Goal: Task Accomplishment & Management: Manage account settings

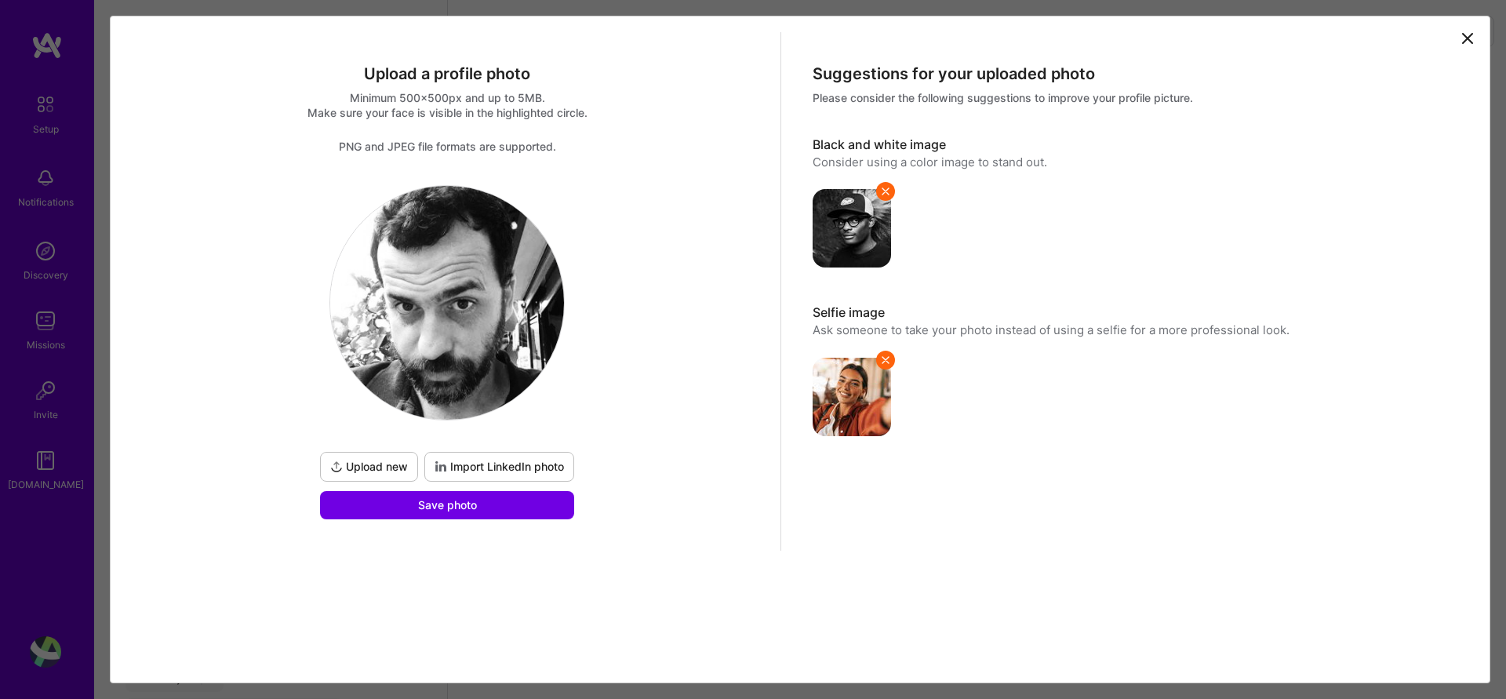
scroll to position [336, 0]
click at [392, 467] on span "Upload new" at bounding box center [369, 467] width 78 height 16
click at [398, 467] on span "Upload new" at bounding box center [369, 467] width 78 height 16
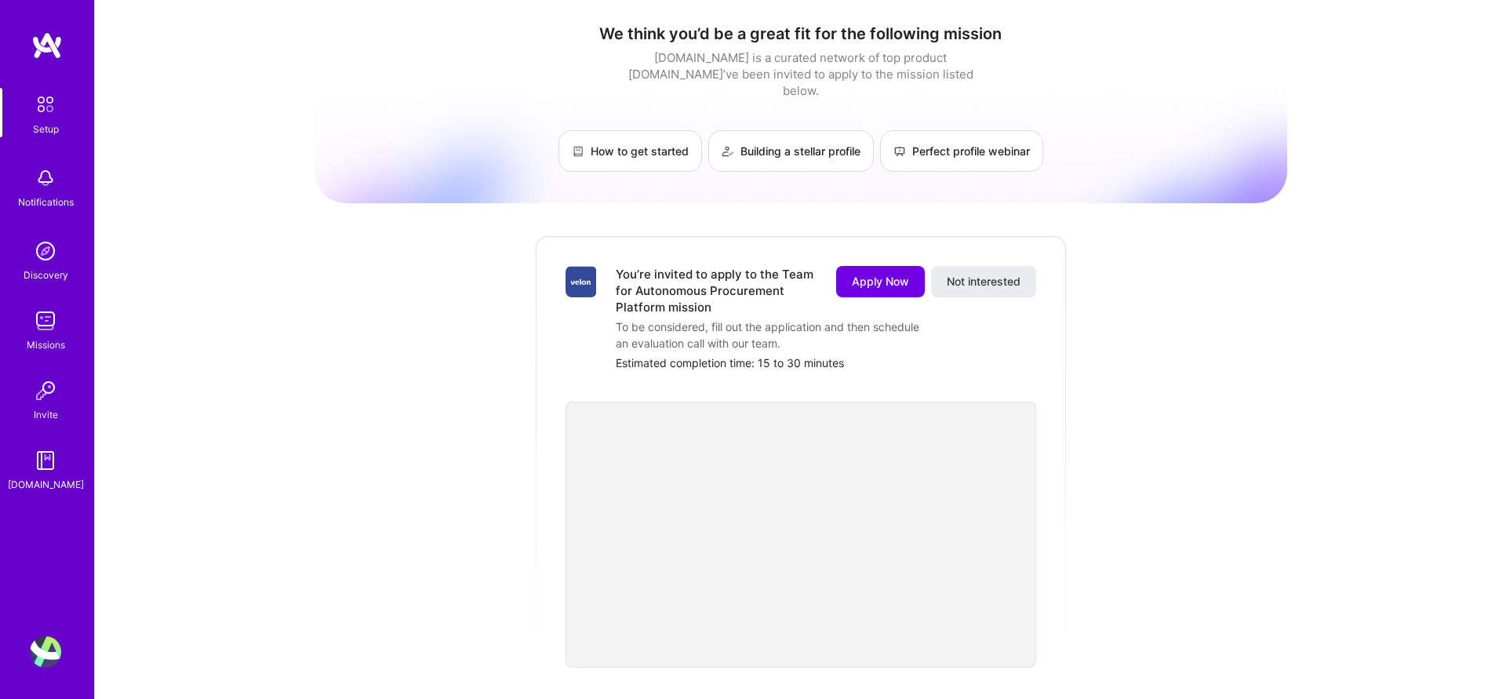
click at [453, 381] on div "We think you’d be a great fit for the following mission A.Team is a curated net…" at bounding box center [800, 624] width 972 height 1225
click at [761, 140] on link "Building a stellar profile" at bounding box center [790, 151] width 165 height 42
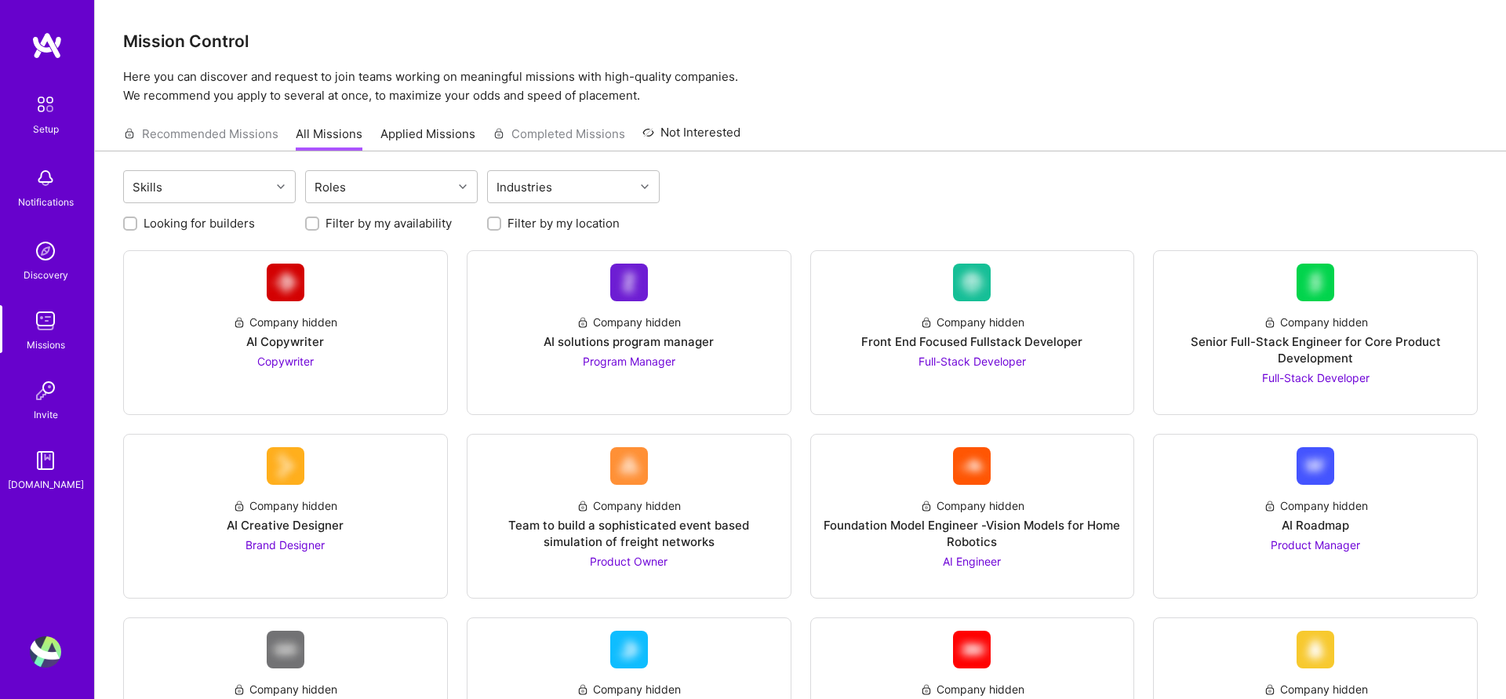
click at [53, 122] on div "Setup" at bounding box center [46, 129] width 26 height 16
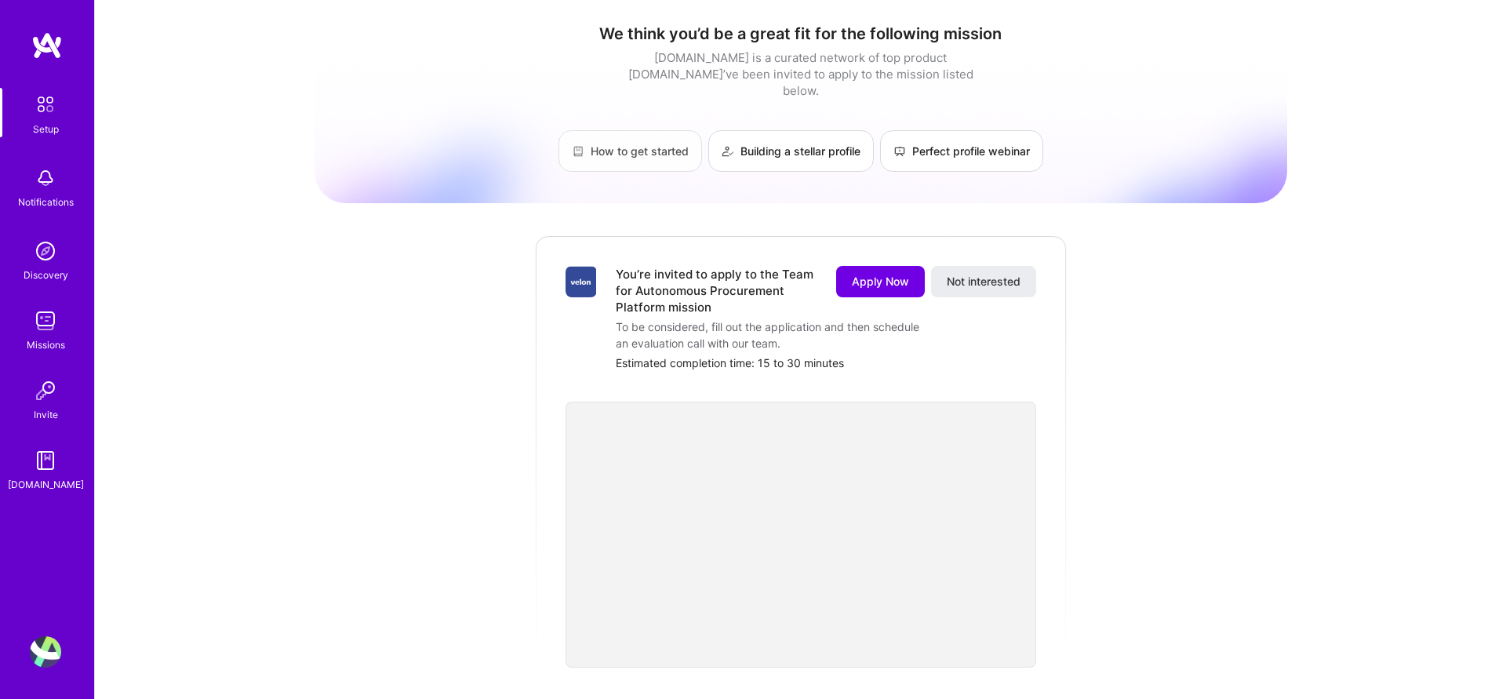
click at [673, 140] on link "How to get started" at bounding box center [630, 151] width 144 height 42
click at [49, 98] on img at bounding box center [45, 104] width 33 height 33
click at [38, 105] on img at bounding box center [45, 104] width 33 height 33
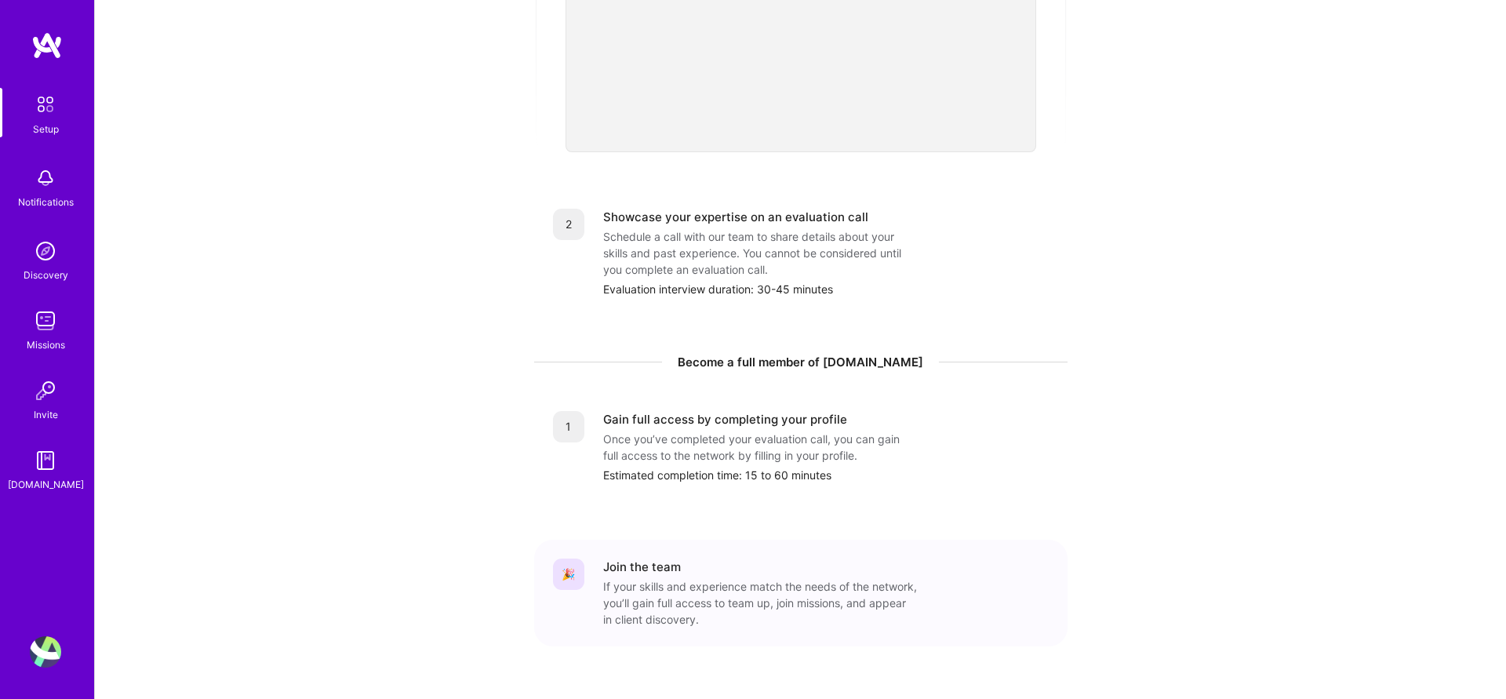
scroll to position [512, 0]
click at [18, 671] on div "Setup Notifications Discovery Missions Invite A.Guide Profile" at bounding box center [47, 349] width 94 height 699
click at [37, 655] on img at bounding box center [45, 651] width 31 height 31
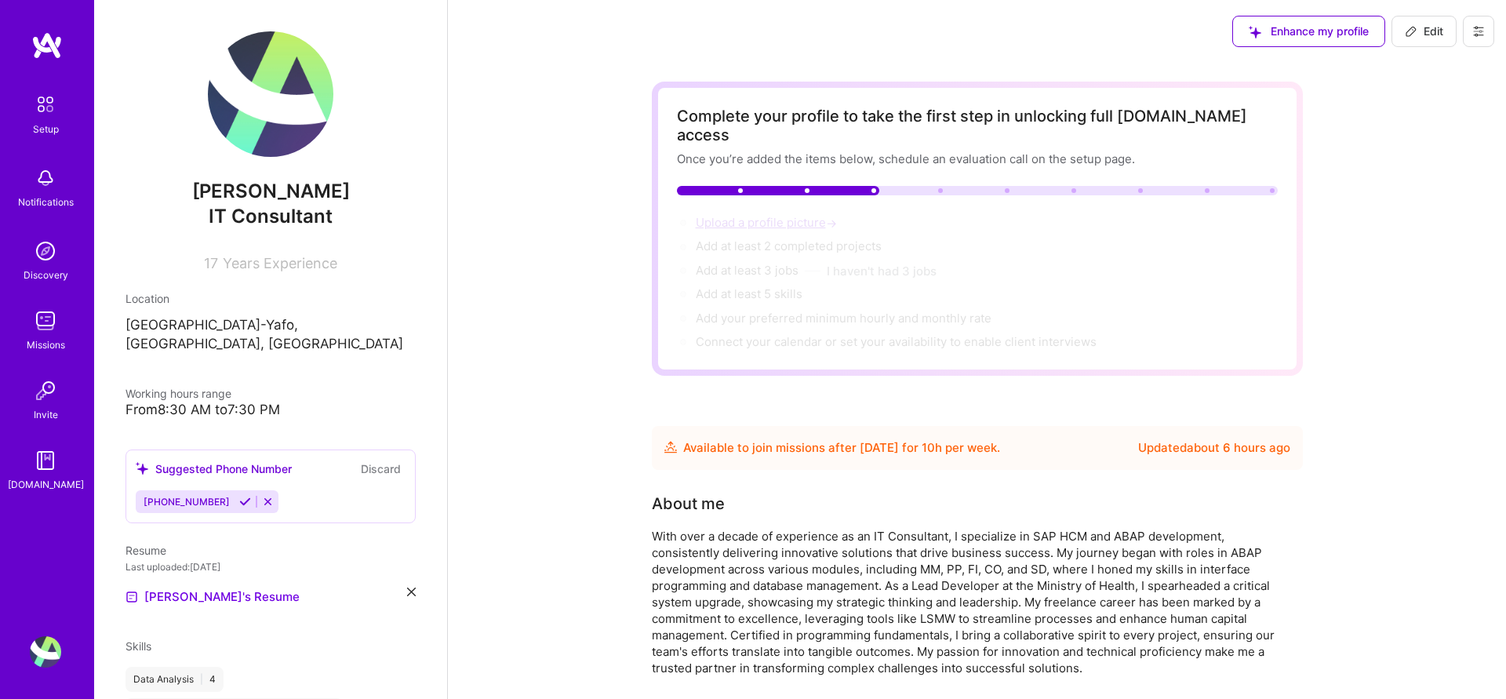
click at [776, 215] on span "Upload a profile picture →" at bounding box center [768, 222] width 144 height 15
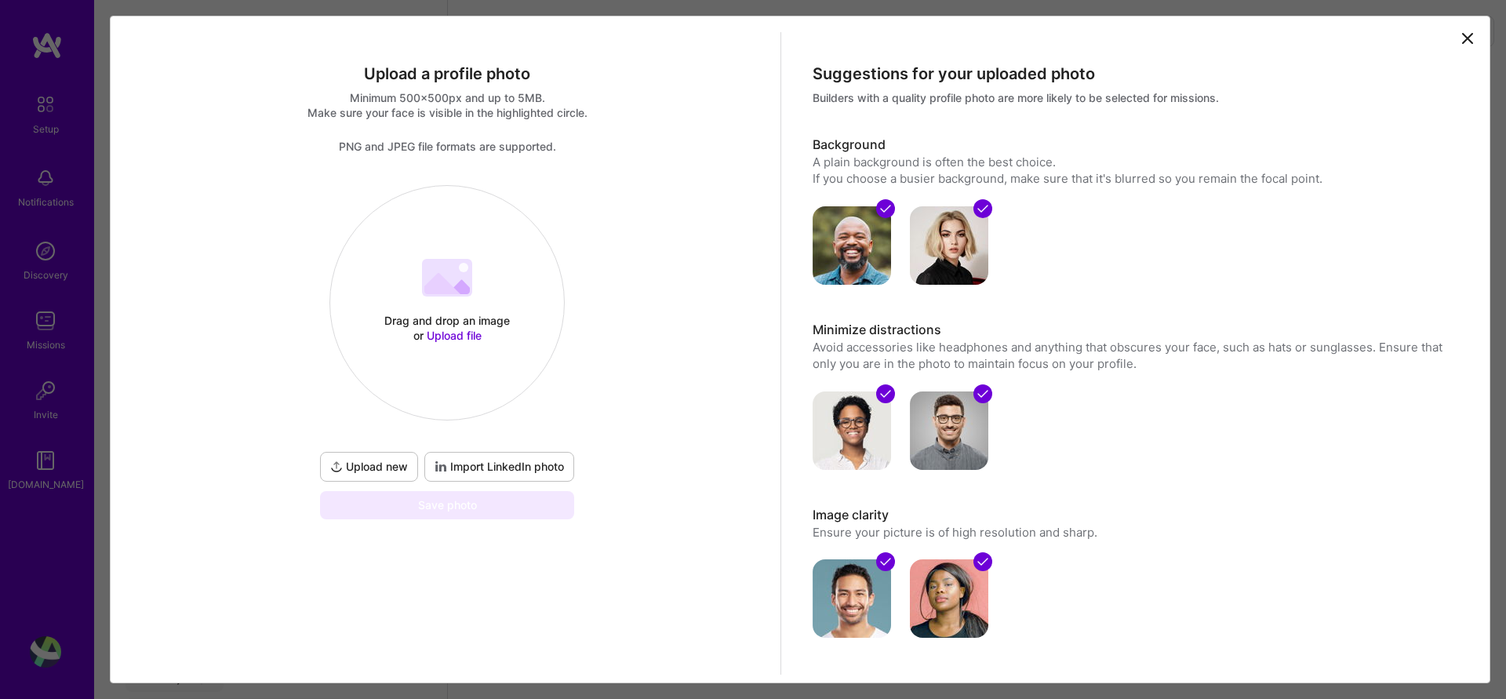
click at [383, 469] on span "Upload new" at bounding box center [369, 467] width 78 height 16
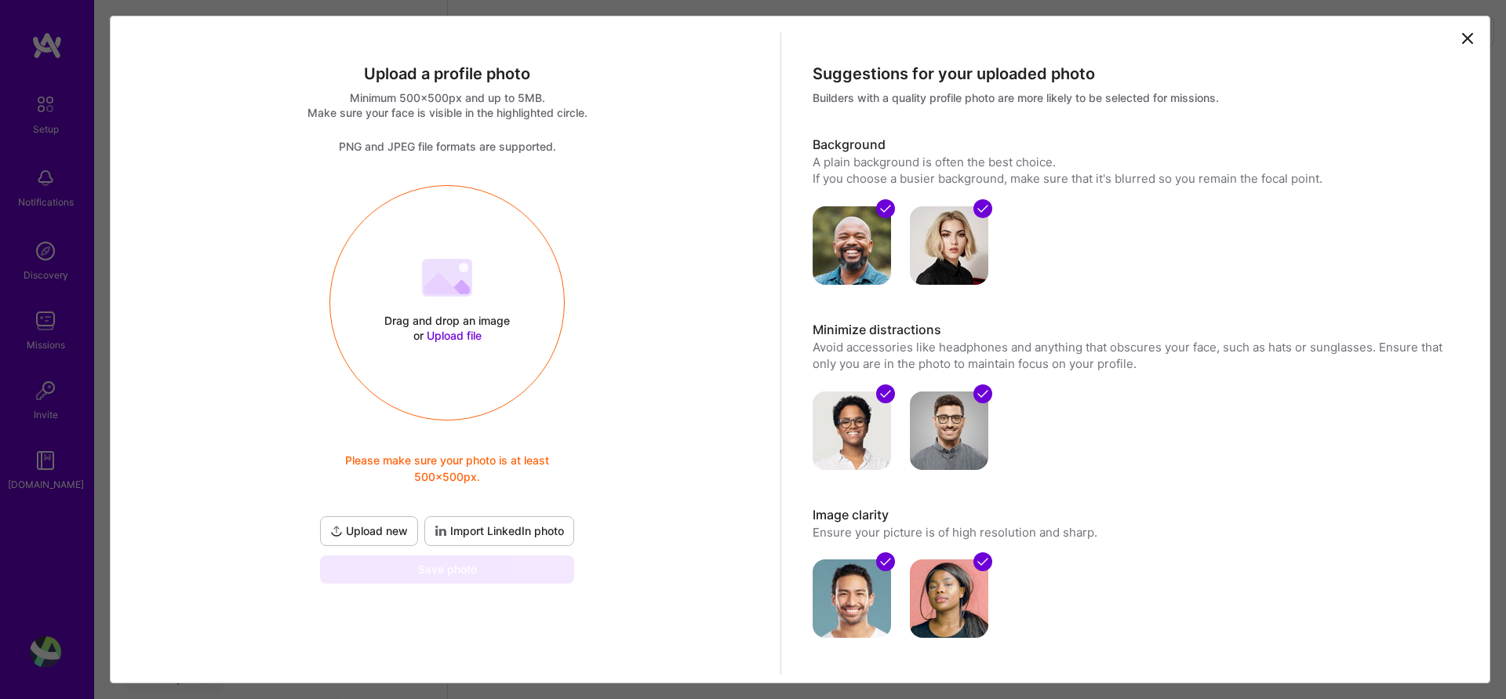
scroll to position [2, 0]
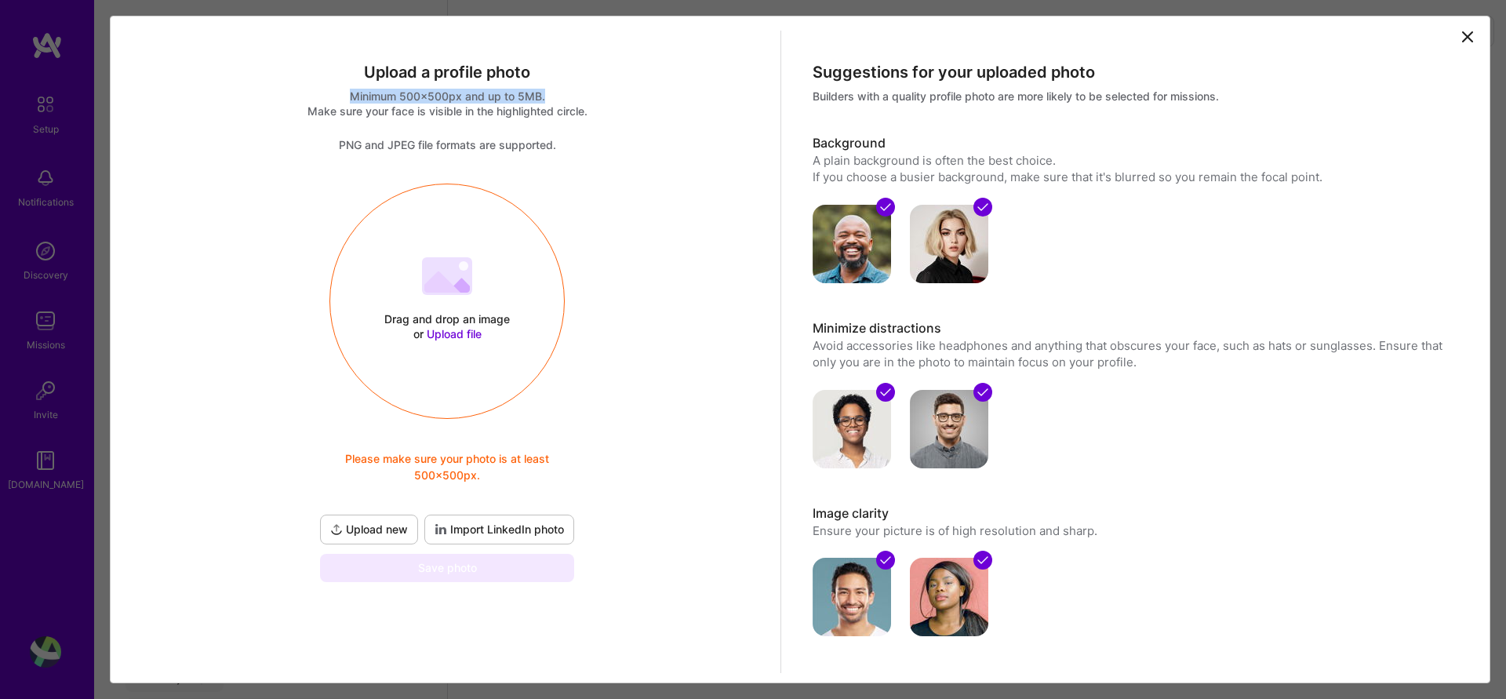
drag, startPoint x: 375, startPoint y: 92, endPoint x: 547, endPoint y: 98, distance: 172.6
click at [547, 98] on div "Minimum 500x500px and up to 5MB." at bounding box center [447, 96] width 642 height 15
copy div "Minimum 500x500px and up to 5MB."
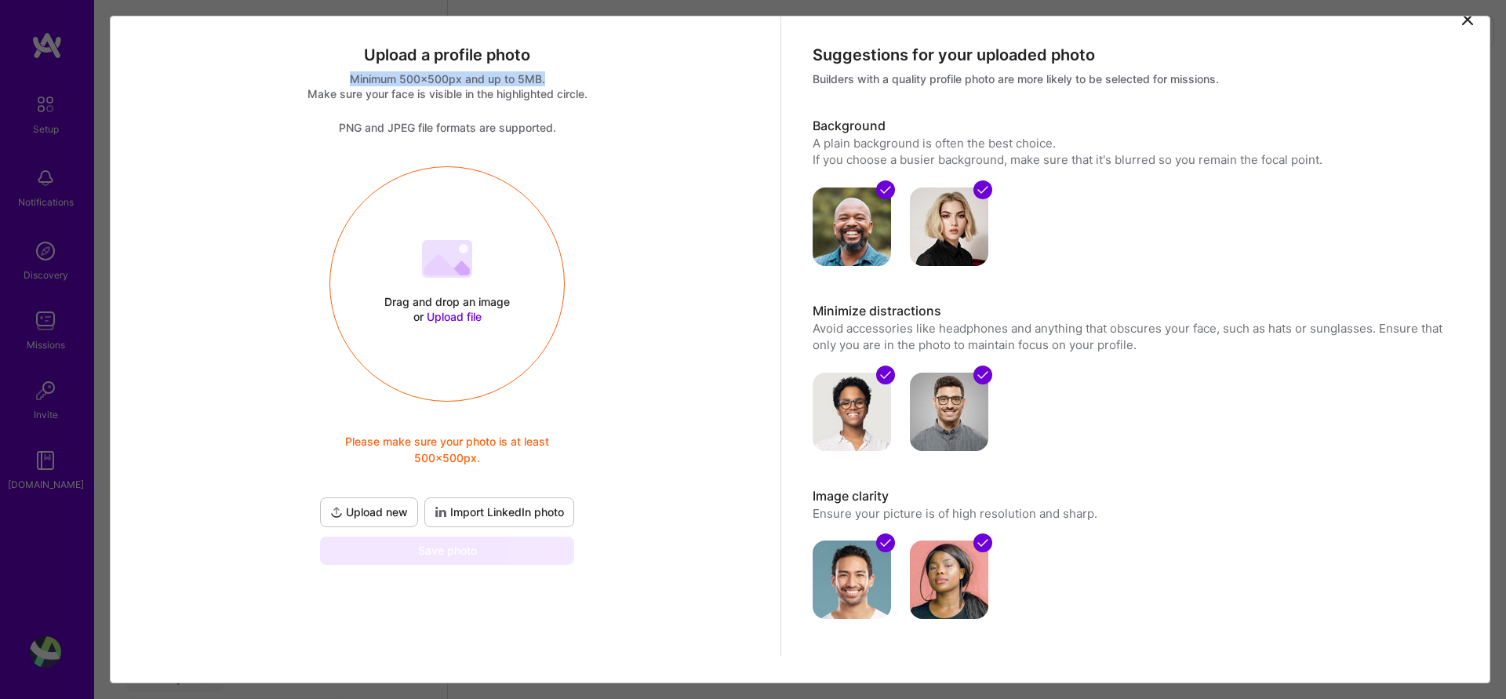
scroll to position [20, 0]
click at [501, 506] on span "Import LinkedIn photo" at bounding box center [498, 511] width 129 height 16
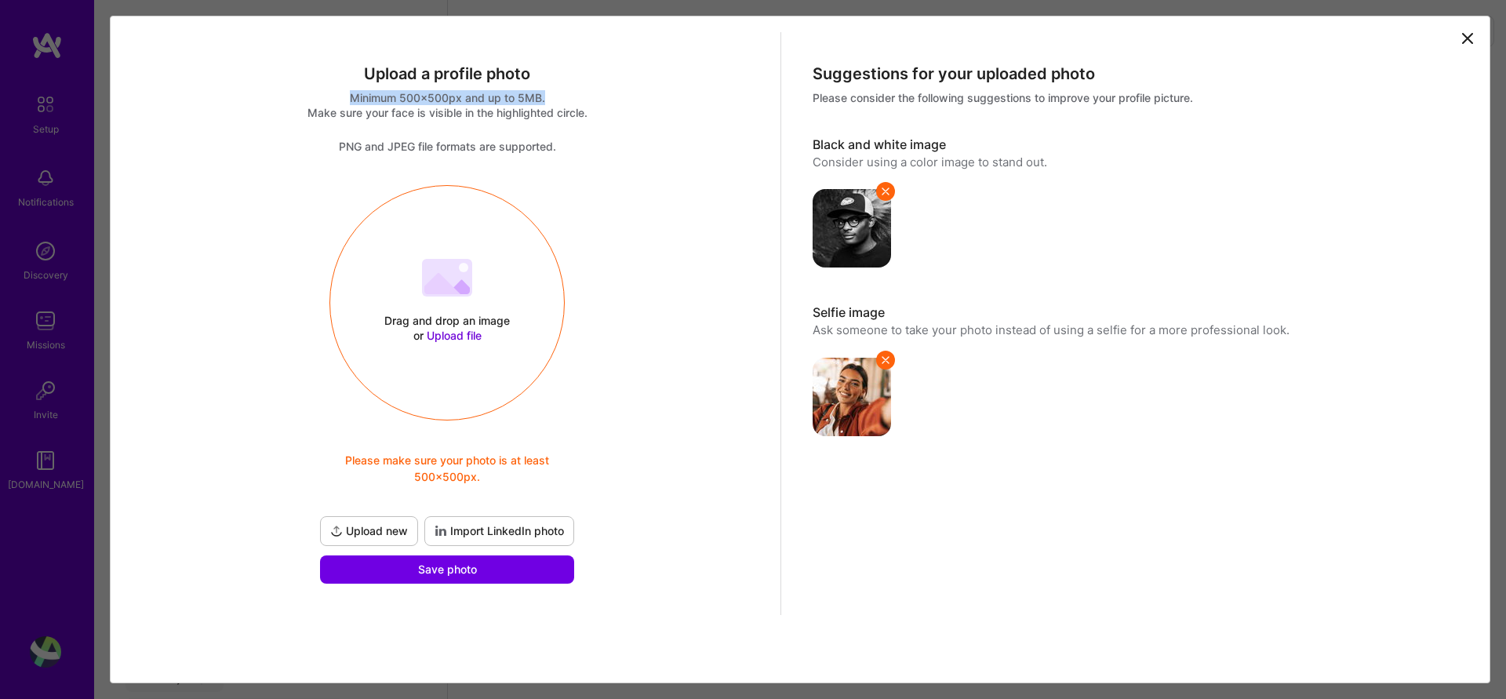
click at [521, 532] on span "Import LinkedIn photo" at bounding box center [498, 531] width 129 height 16
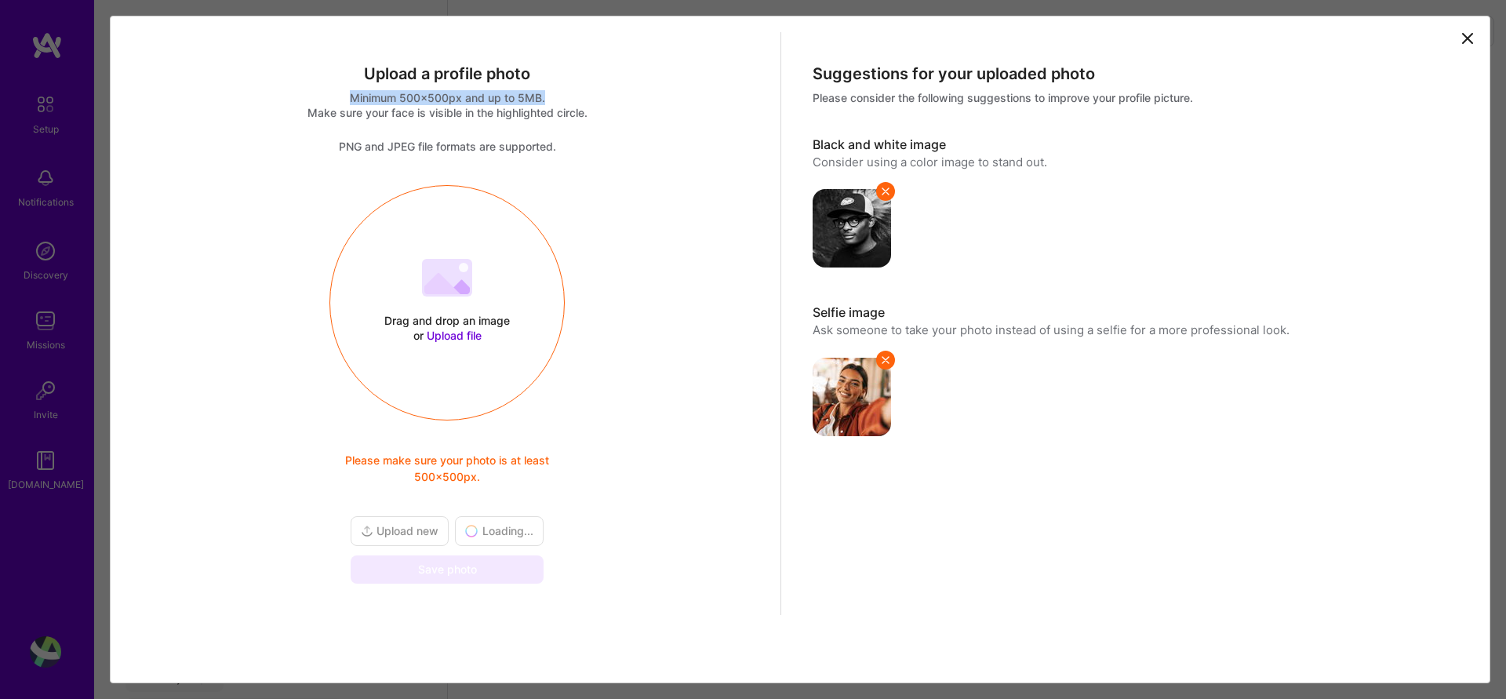
click at [521, 532] on div "Loading..." at bounding box center [499, 531] width 89 height 30
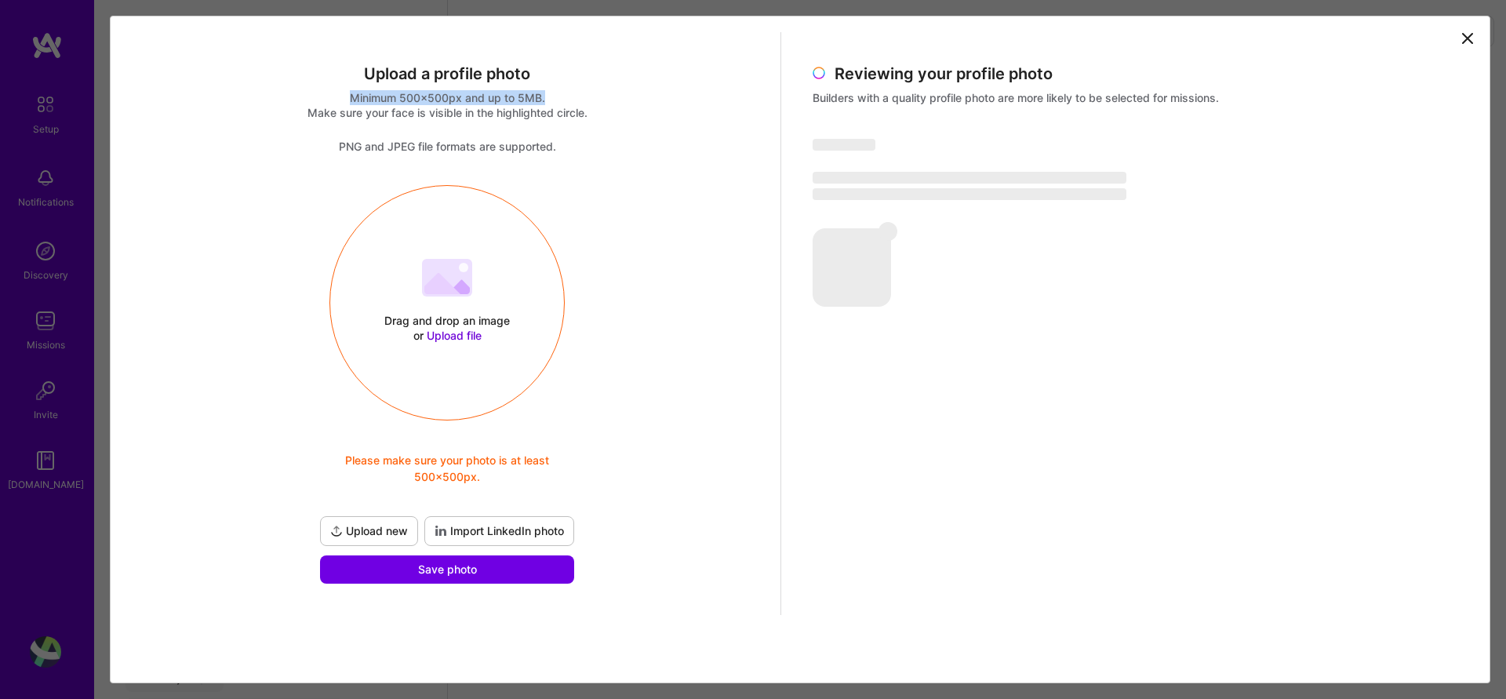
click at [405, 530] on span "Upload new" at bounding box center [369, 531] width 78 height 16
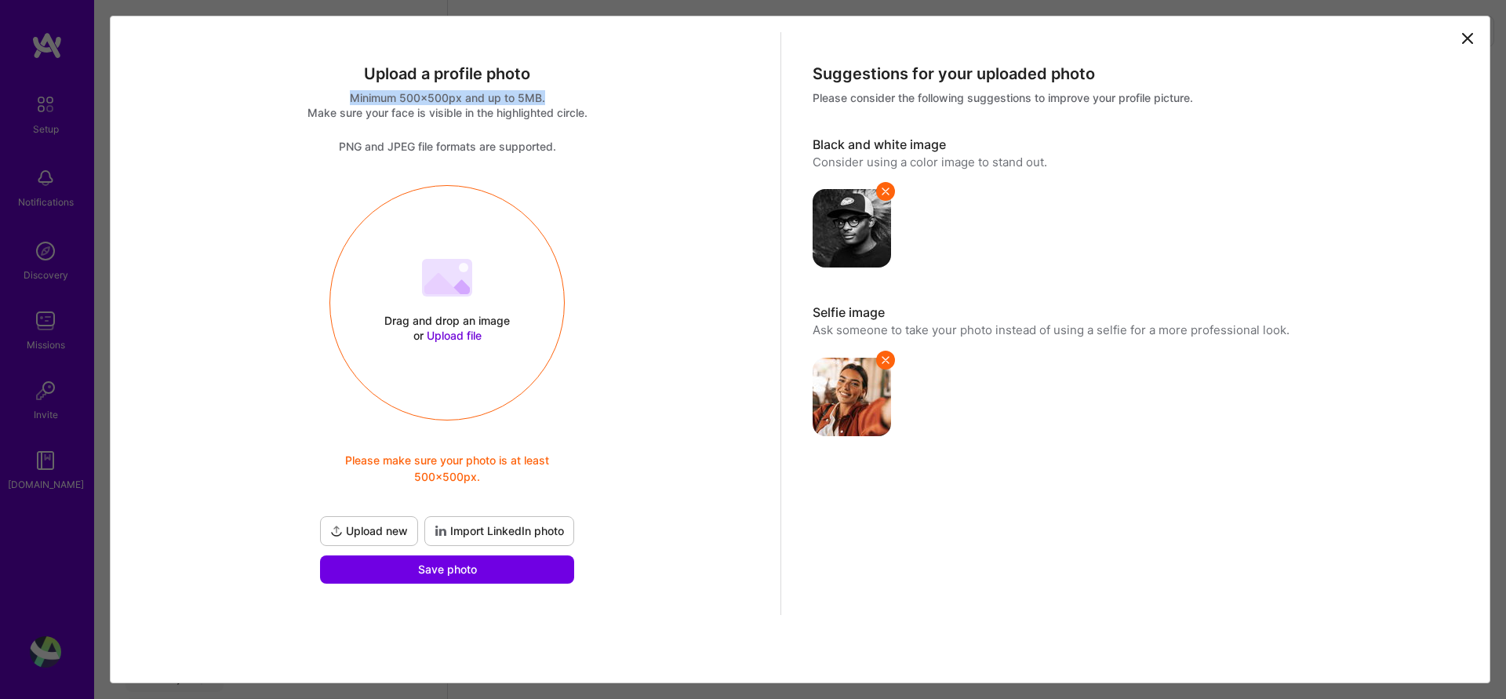
click at [513, 528] on span "Import LinkedIn photo" at bounding box center [498, 531] width 129 height 16
